Goal: Information Seeking & Learning: Learn about a topic

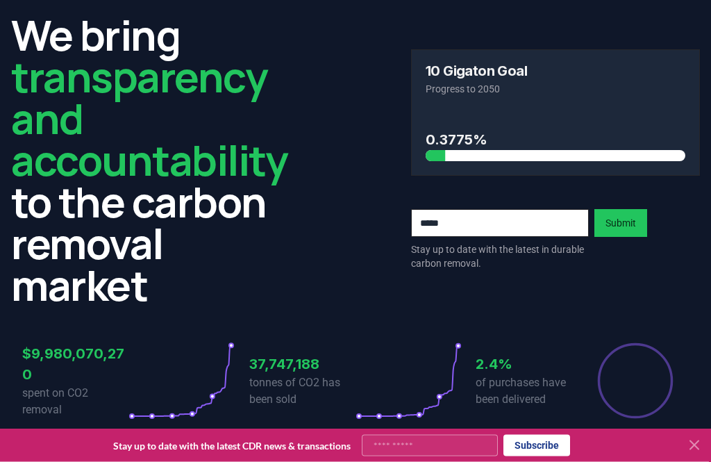
scroll to position [47, 0]
click at [690, 461] on div at bounding box center [355, 445] width 711 height 33
click at [693, 454] on icon at bounding box center [694, 445] width 17 height 17
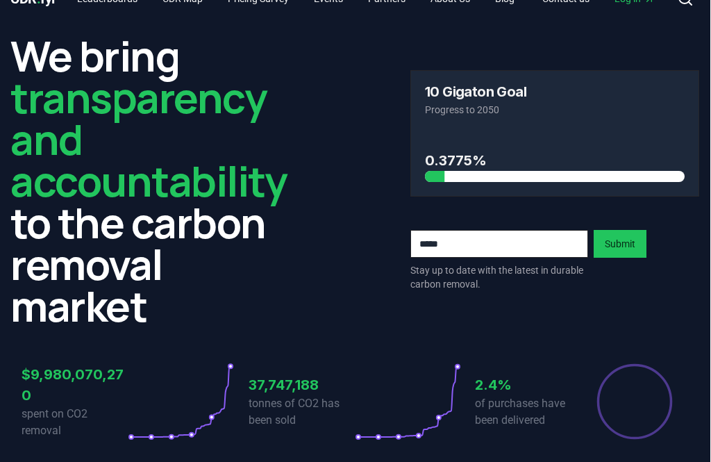
scroll to position [0, 0]
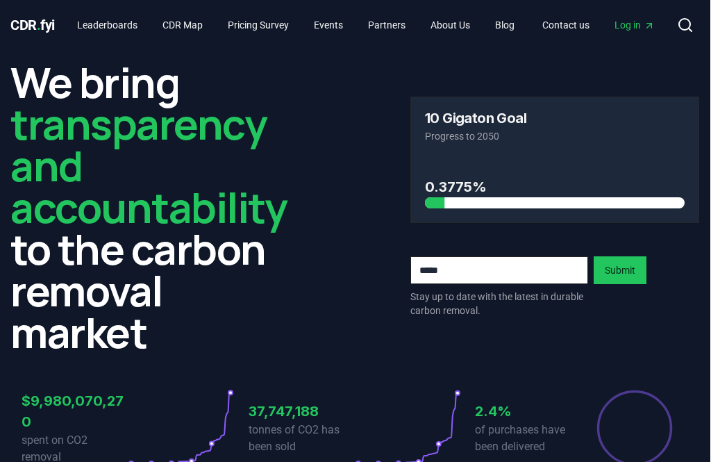
click at [279, 24] on link "Pricing Survey" at bounding box center [258, 25] width 83 height 25
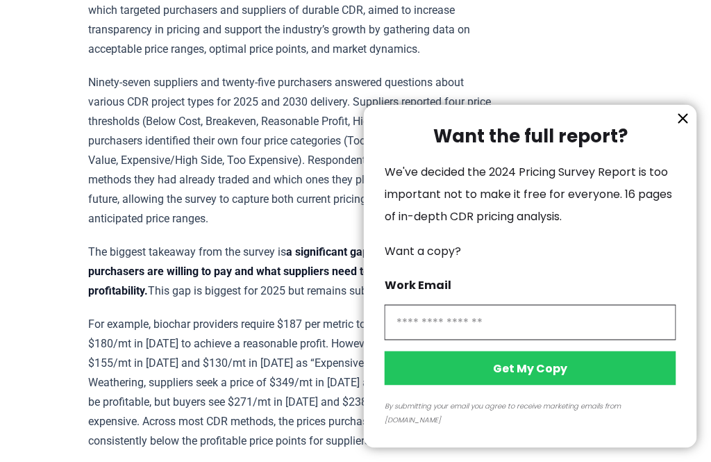
scroll to position [566, 0]
click at [680, 123] on icon "information" at bounding box center [683, 119] width 8 height 8
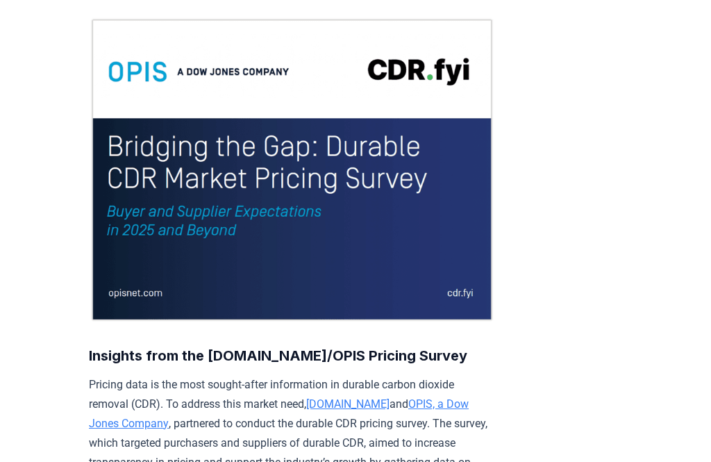
scroll to position [0, 0]
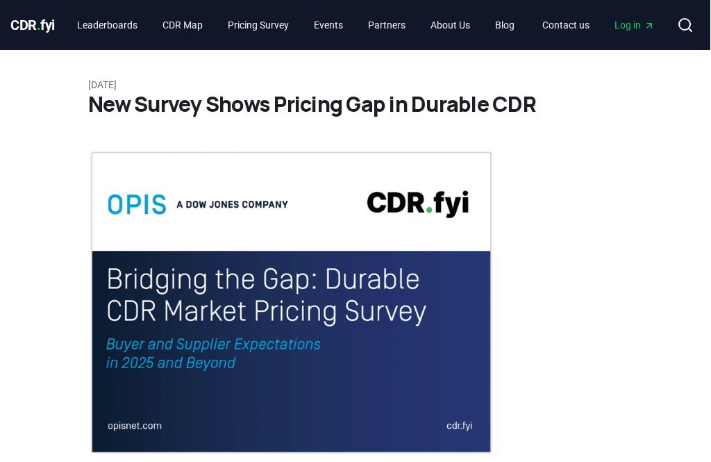
click at [112, 27] on link "Leaderboards" at bounding box center [108, 25] width 83 height 25
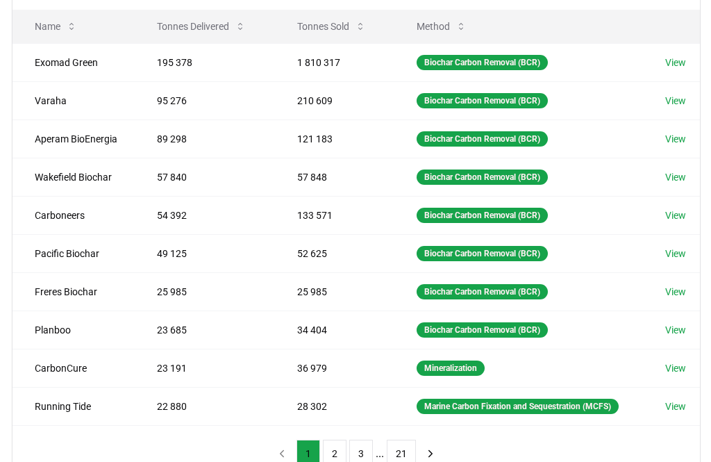
scroll to position [179, 0]
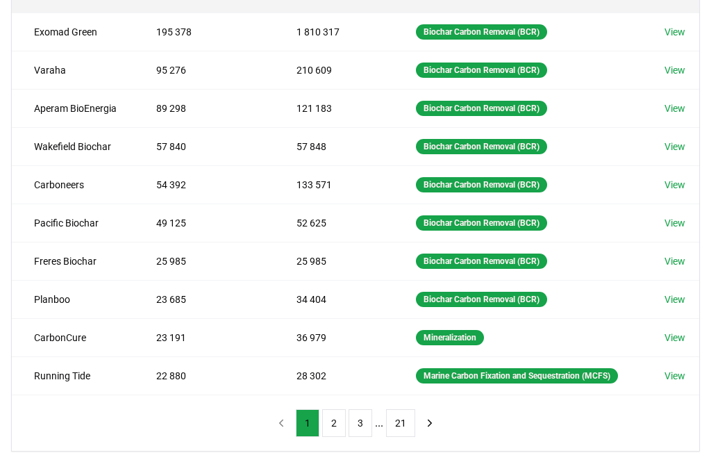
click at [333, 427] on button "2" at bounding box center [334, 424] width 24 height 28
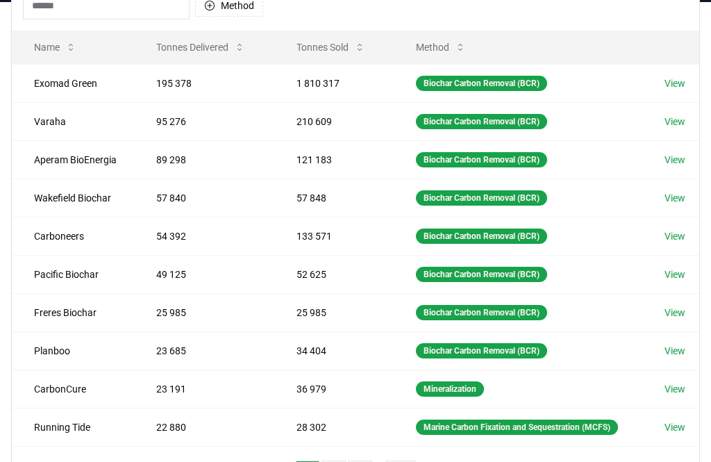
scroll to position [158, 0]
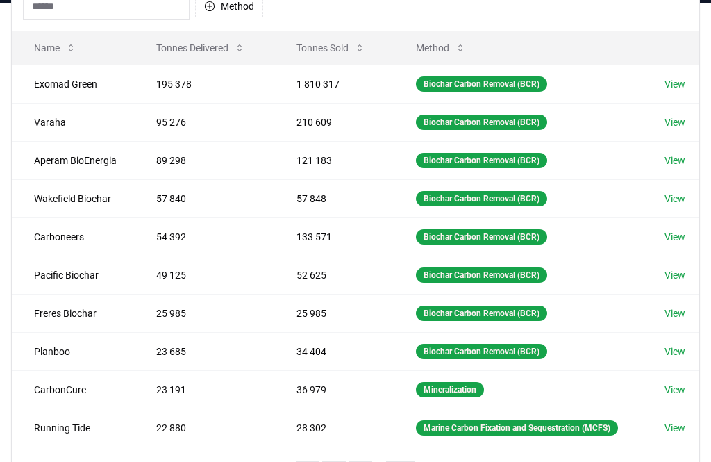
click at [503, 271] on div "Biochar Carbon Removal (BCR)" at bounding box center [481, 274] width 131 height 15
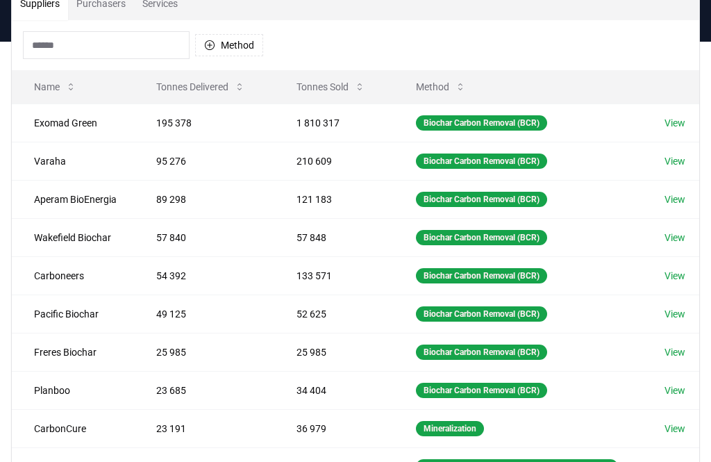
scroll to position [119, 0]
click at [47, 120] on td "Exomad Green" at bounding box center [73, 123] width 122 height 38
click at [74, 125] on td "Exomad Green" at bounding box center [73, 123] width 122 height 38
click at [678, 121] on link "View" at bounding box center [675, 123] width 21 height 14
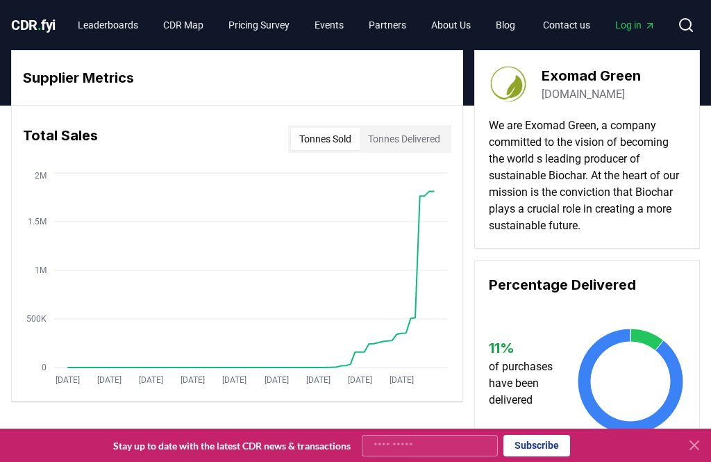
click at [400, 132] on button "Tonnes Delivered" at bounding box center [404, 139] width 89 height 22
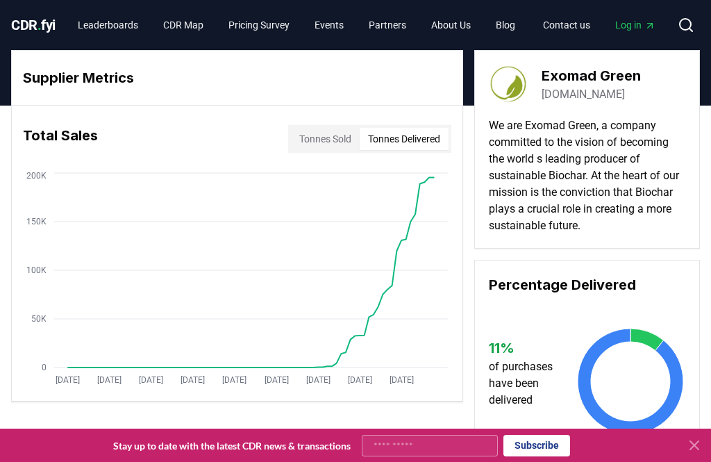
click at [317, 142] on button "Tonnes Sold" at bounding box center [325, 139] width 69 height 22
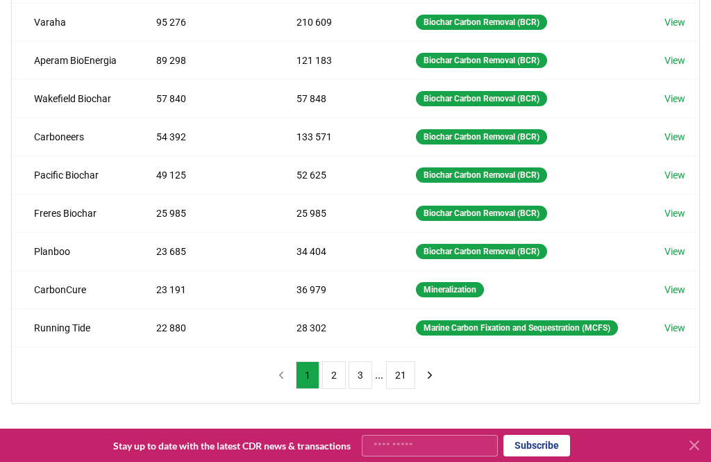
scroll to position [258, 0]
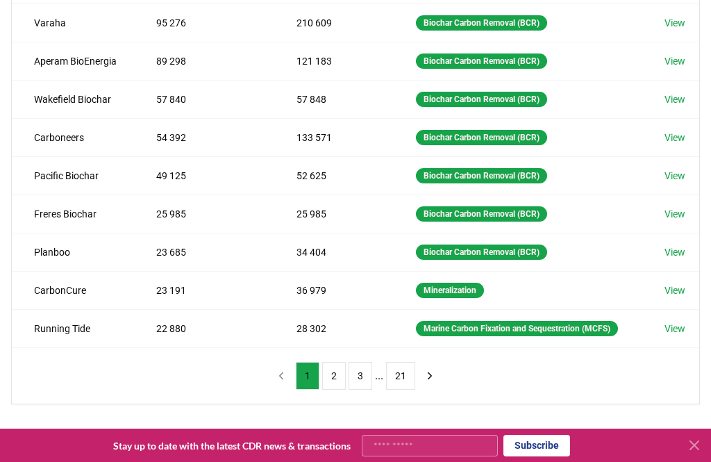
click at [332, 380] on button "2" at bounding box center [334, 376] width 24 height 28
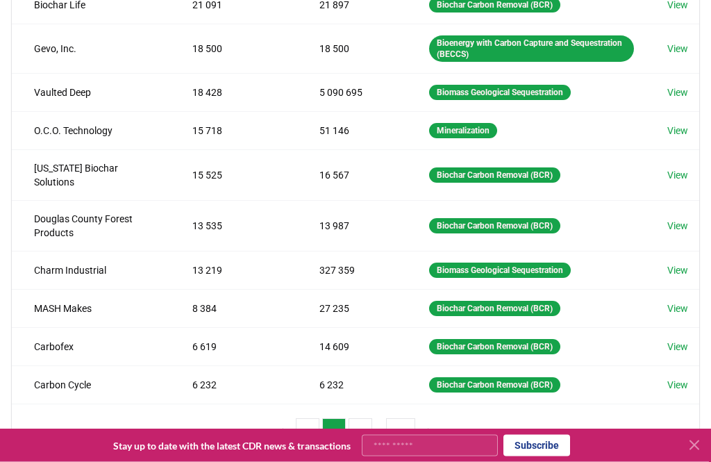
click at [313, 419] on button "1" at bounding box center [308, 433] width 24 height 28
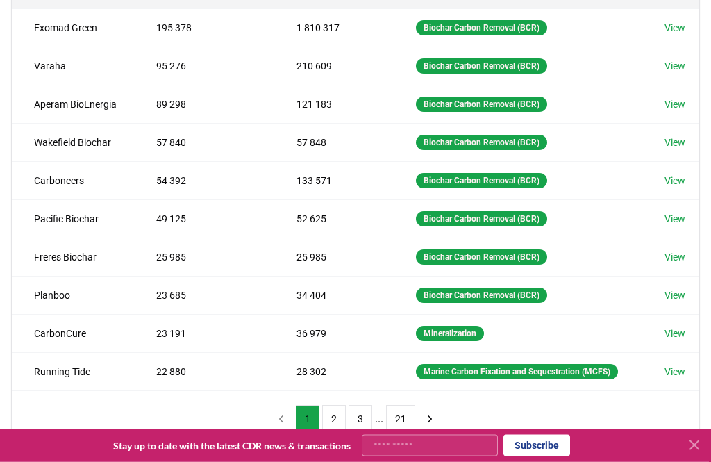
scroll to position [216, 8]
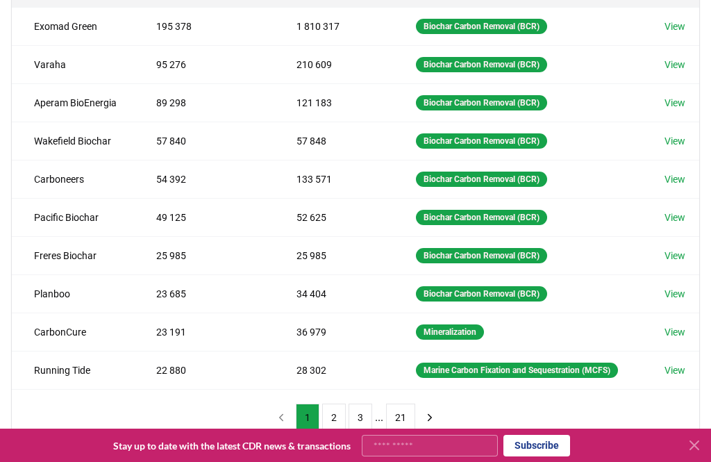
click at [326, 421] on button "2" at bounding box center [334, 418] width 24 height 28
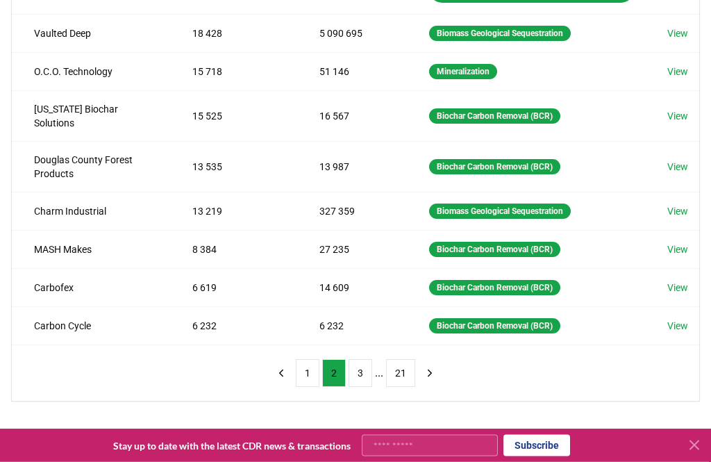
click at [296, 360] on button "1" at bounding box center [308, 374] width 24 height 28
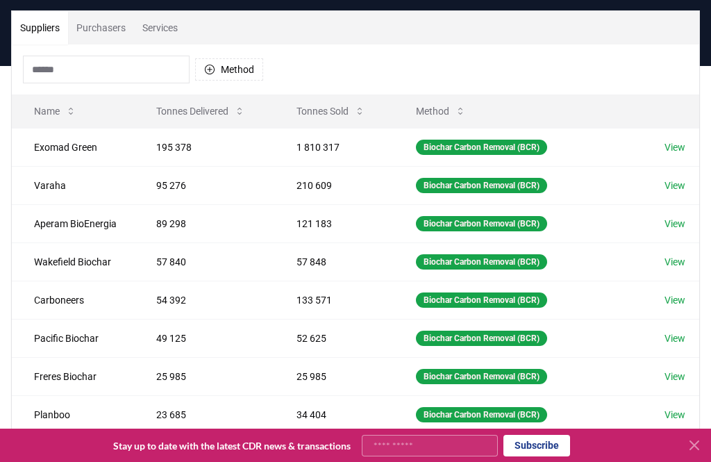
scroll to position [94, 8]
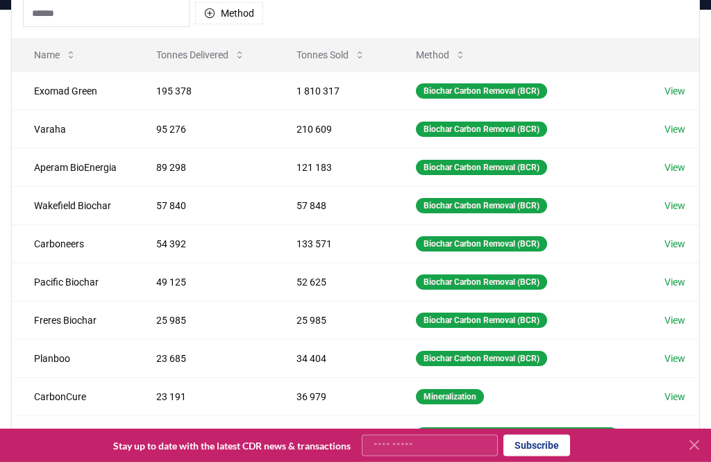
click at [693, 454] on icon at bounding box center [694, 445] width 17 height 17
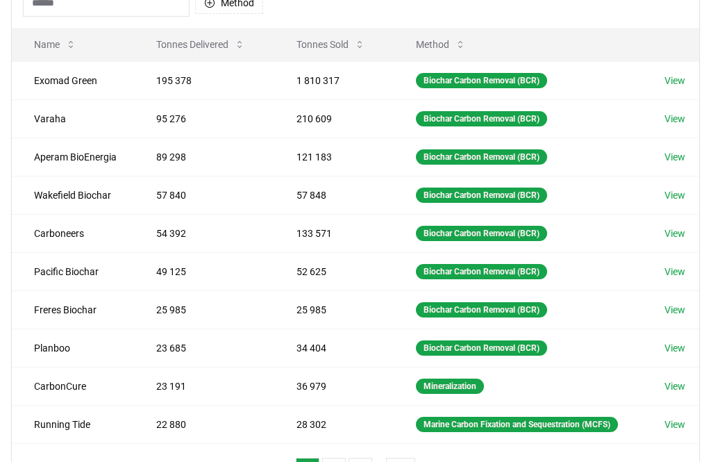
scroll to position [160, 8]
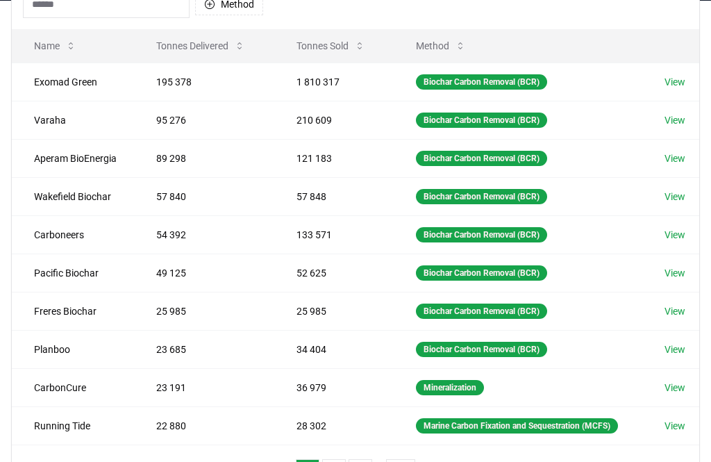
click at [207, 48] on button "Tonnes Delivered" at bounding box center [200, 47] width 111 height 28
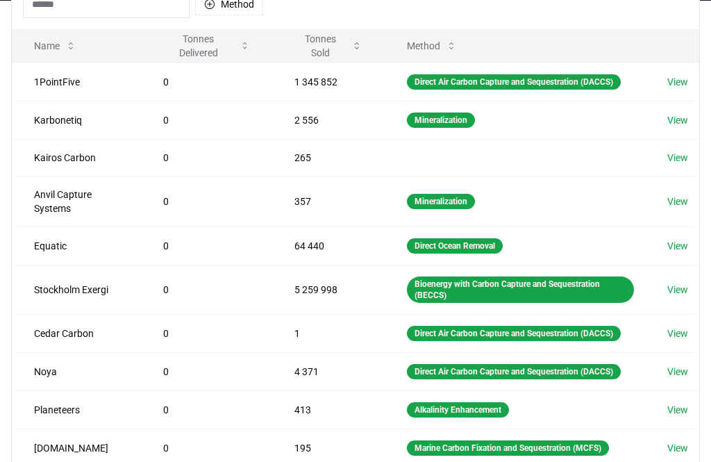
click at [197, 50] on button "Tonnes Delivered" at bounding box center [207, 46] width 110 height 28
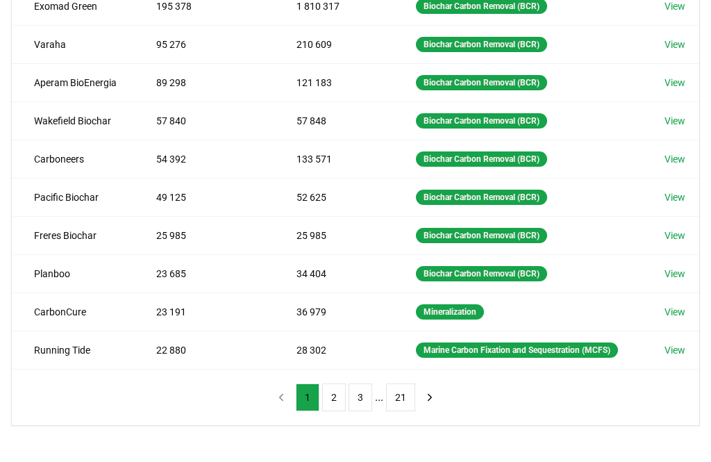
scroll to position [238, 8]
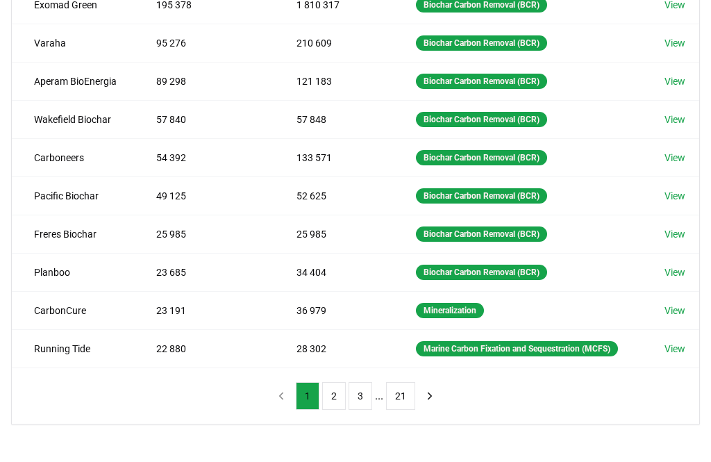
click at [424, 393] on icon "next page" at bounding box center [430, 396] width 13 height 13
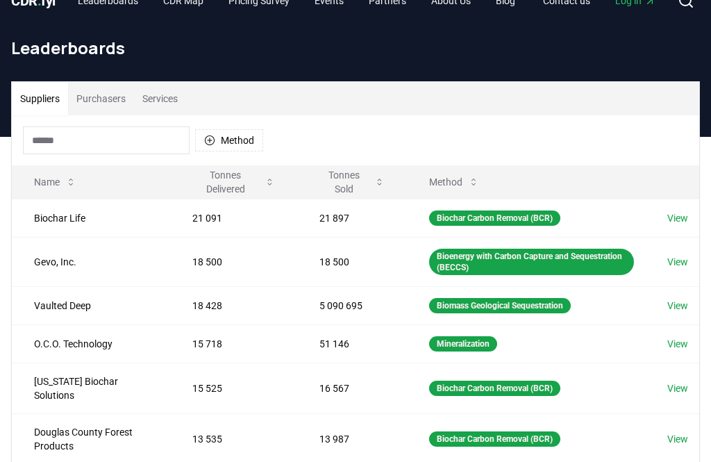
scroll to position [24, 8]
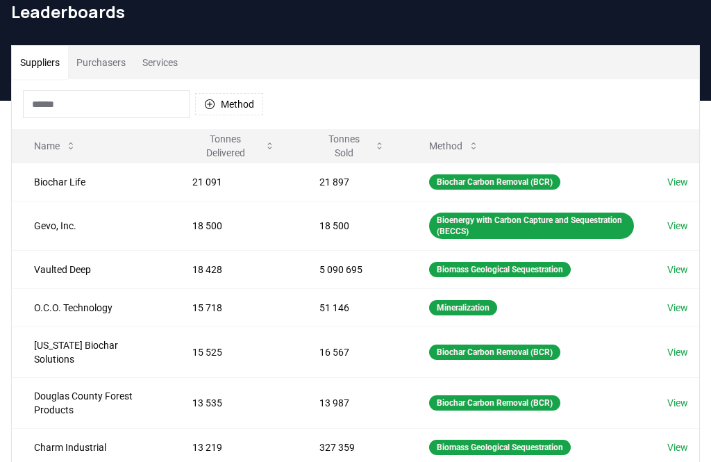
click at [236, 145] on button "Tonnes Delivered" at bounding box center [233, 147] width 105 height 28
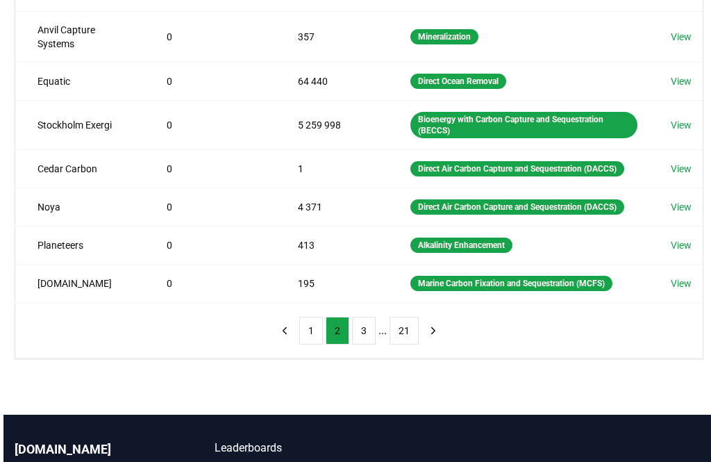
scroll to position [356, 0]
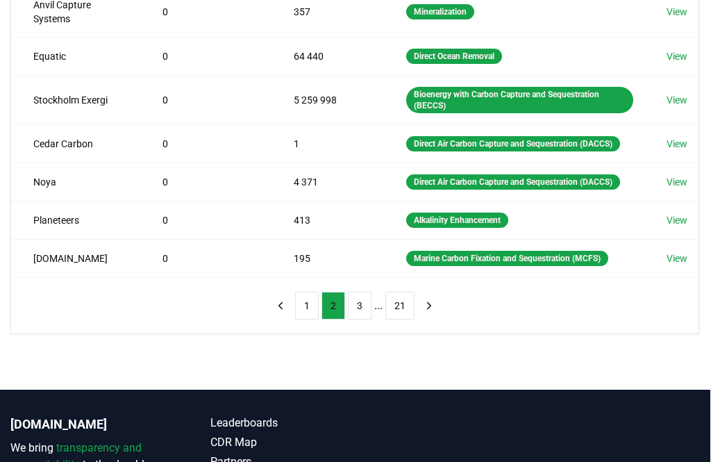
click at [360, 320] on button "3" at bounding box center [361, 306] width 24 height 28
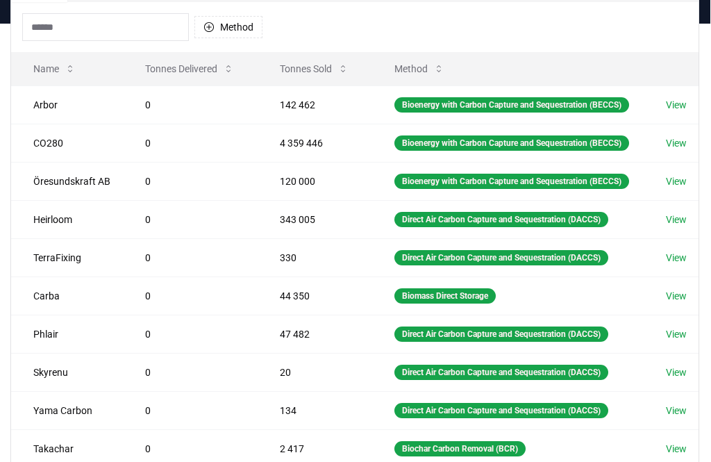
click at [286, 62] on button "Tonnes Sold" at bounding box center [315, 70] width 91 height 28
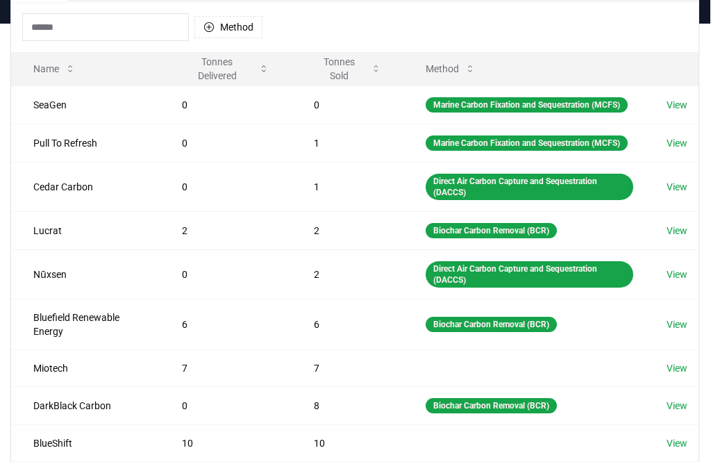
scroll to position [138, 3]
click at [343, 70] on button "Tonnes Sold" at bounding box center [349, 69] width 90 height 28
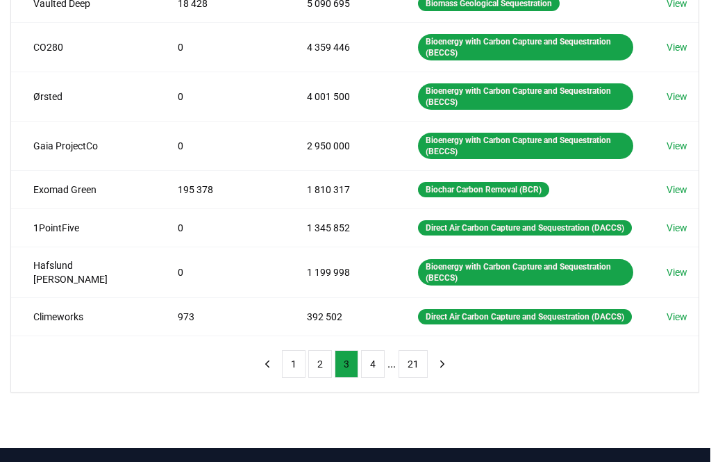
click at [298, 373] on button "1" at bounding box center [295, 365] width 24 height 28
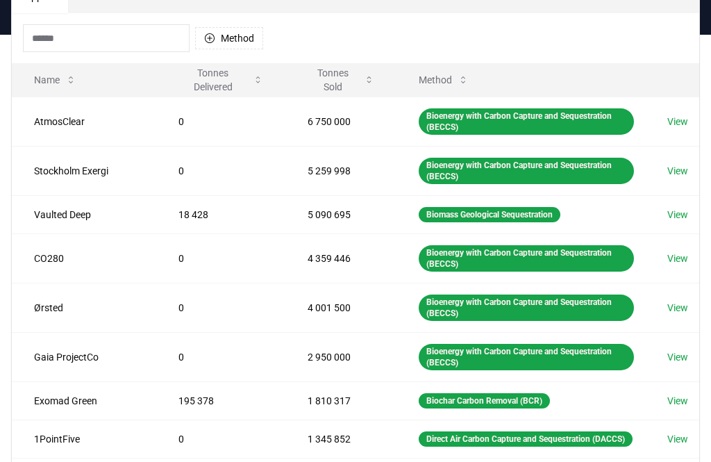
click at [318, 78] on button "Tonnes Sold" at bounding box center [341, 81] width 89 height 28
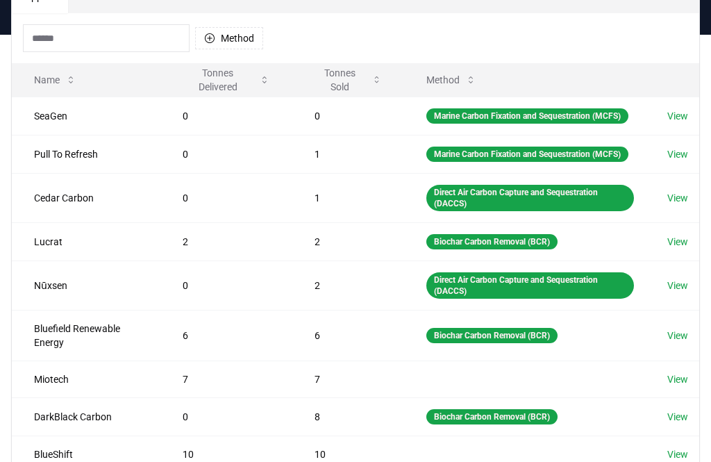
click at [329, 79] on button "Tonnes Sold" at bounding box center [349, 80] width 90 height 28
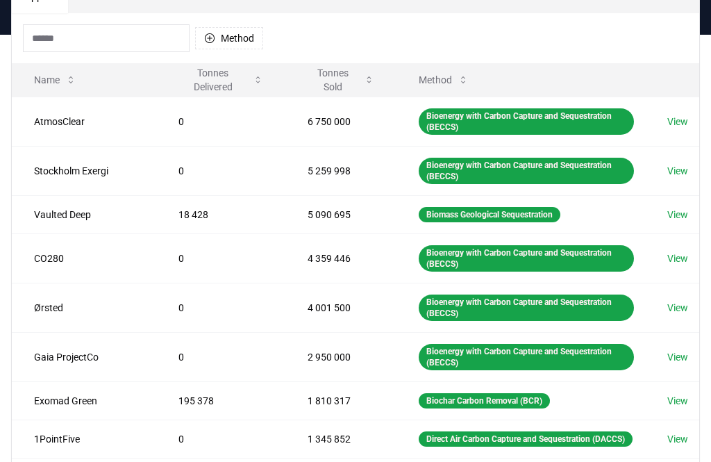
click at [307, 74] on button "Tonnes Sold" at bounding box center [341, 80] width 89 height 28
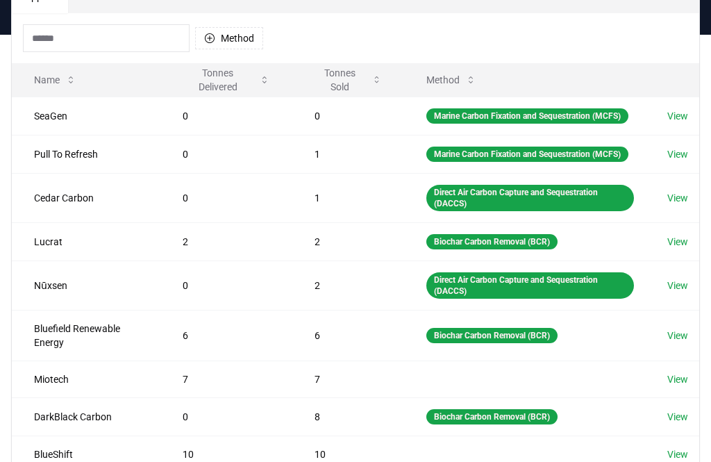
click at [310, 74] on button "Tonnes Sold" at bounding box center [349, 80] width 90 height 28
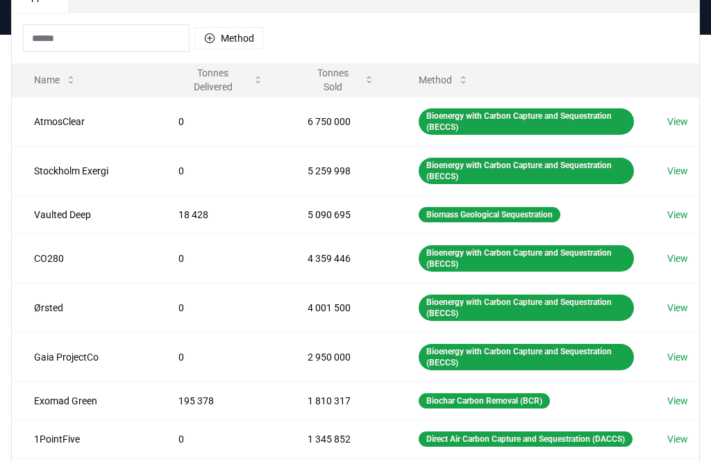
click at [176, 71] on button "Tonnes Delivered" at bounding box center [220, 80] width 107 height 28
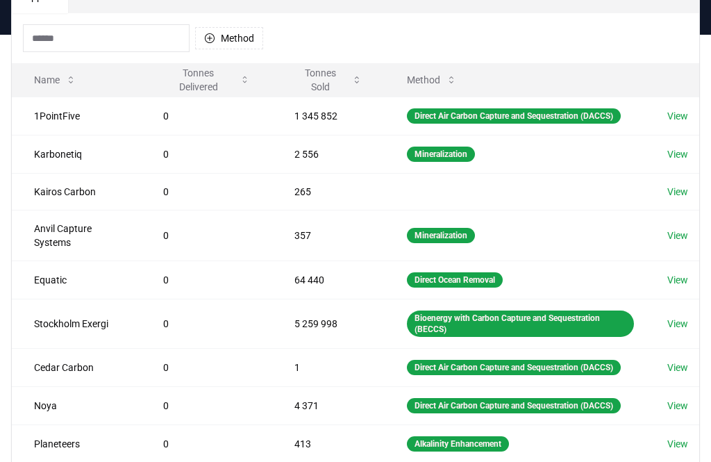
click at [195, 89] on button "Tonnes Delivered" at bounding box center [207, 80] width 110 height 28
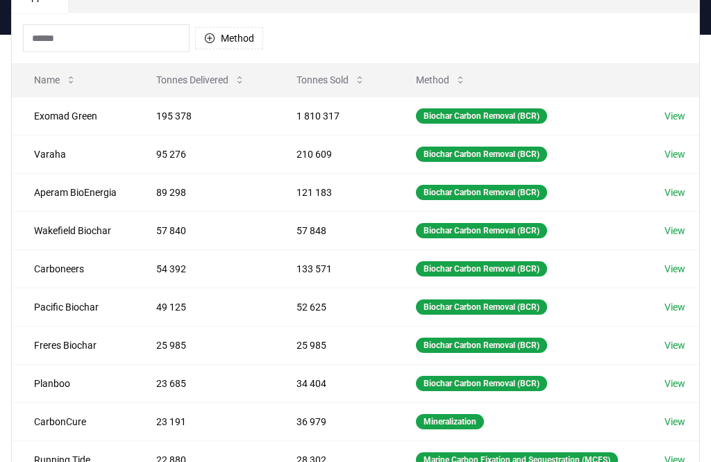
click at [328, 81] on button "Tonnes Sold" at bounding box center [331, 80] width 91 height 28
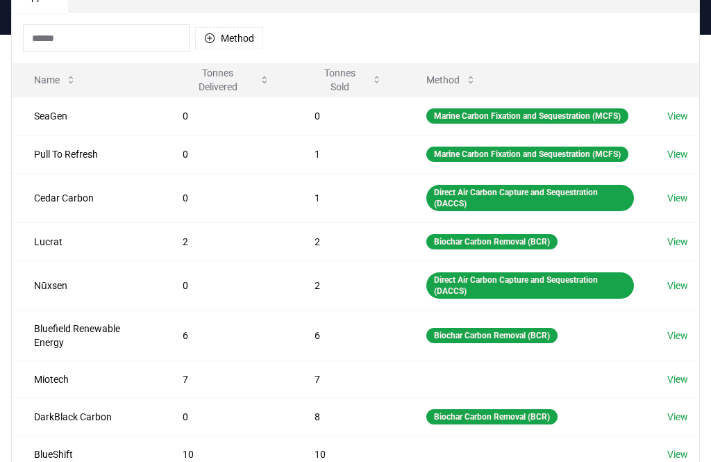
click at [328, 81] on button "Tonnes Sold" at bounding box center [349, 80] width 90 height 28
